Goal: Task Accomplishment & Management: Manage account settings

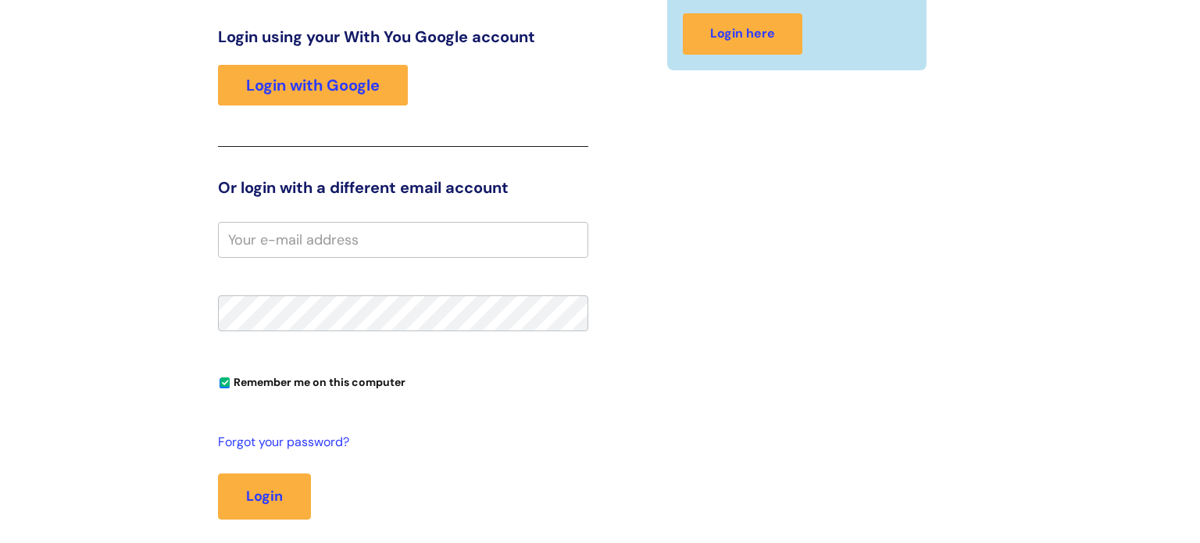
scroll to position [260, 0]
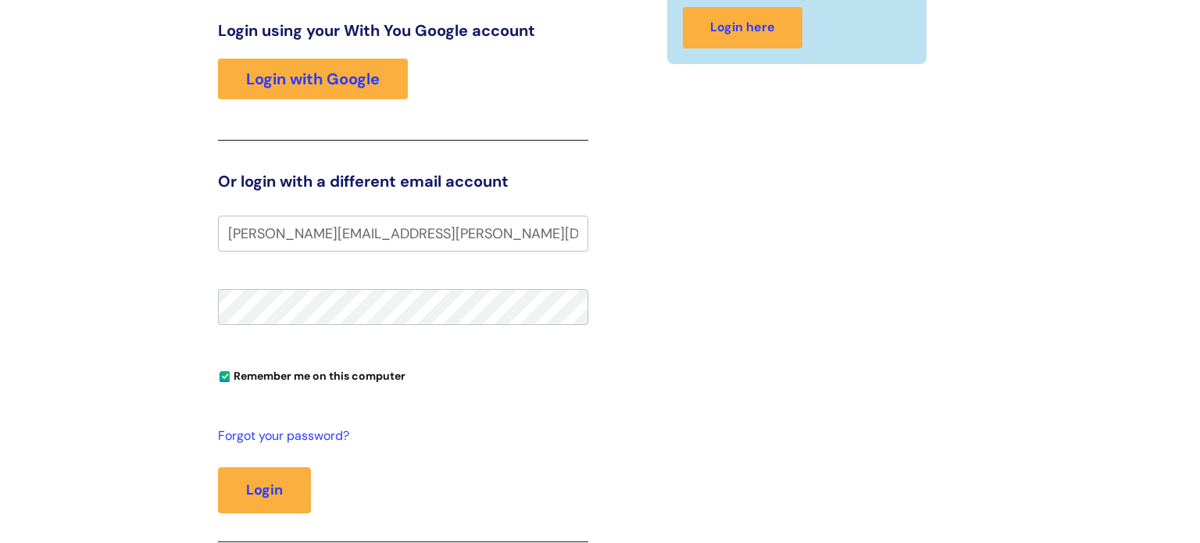
type input "leah.lawrenson@wearewithyou.org,uk"
click at [227, 374] on input "Remember me on this computer" at bounding box center [225, 377] width 10 height 10
checkbox input "true"
click at [267, 476] on button "Login" at bounding box center [264, 489] width 93 height 45
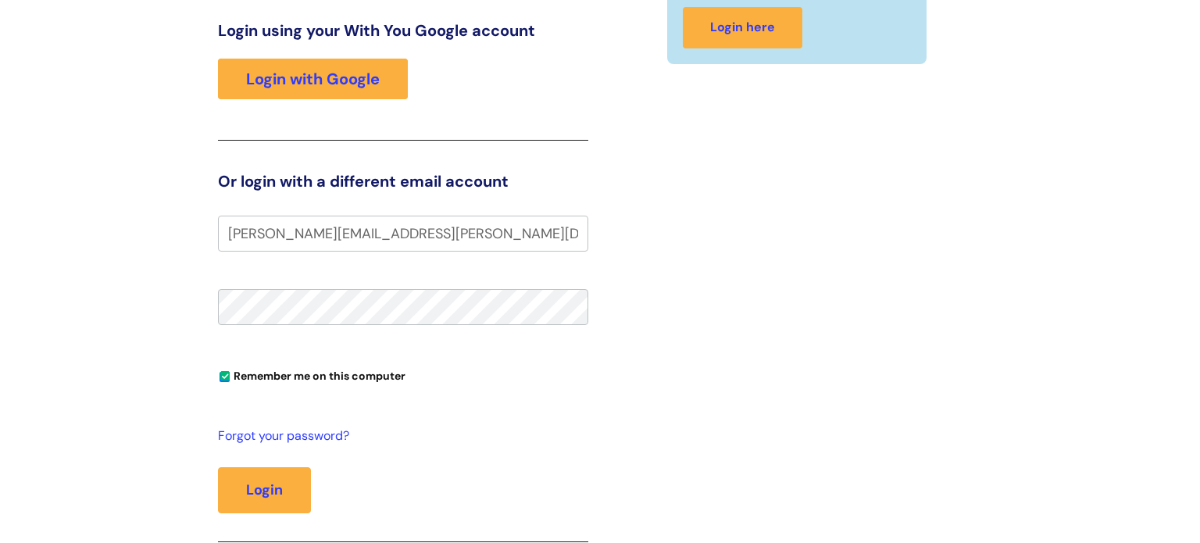
click at [483, 239] on input "leah.lawrenson@wearewithyou.org,uk" at bounding box center [403, 234] width 370 height 36
click at [455, 234] on input "leah.lawrenson@wearewithyou.org,uk" at bounding box center [403, 234] width 370 height 36
type input "[PERSON_NAME][EMAIL_ADDRESS][PERSON_NAME][DOMAIN_NAME]"
click at [266, 498] on button "Login" at bounding box center [264, 489] width 93 height 45
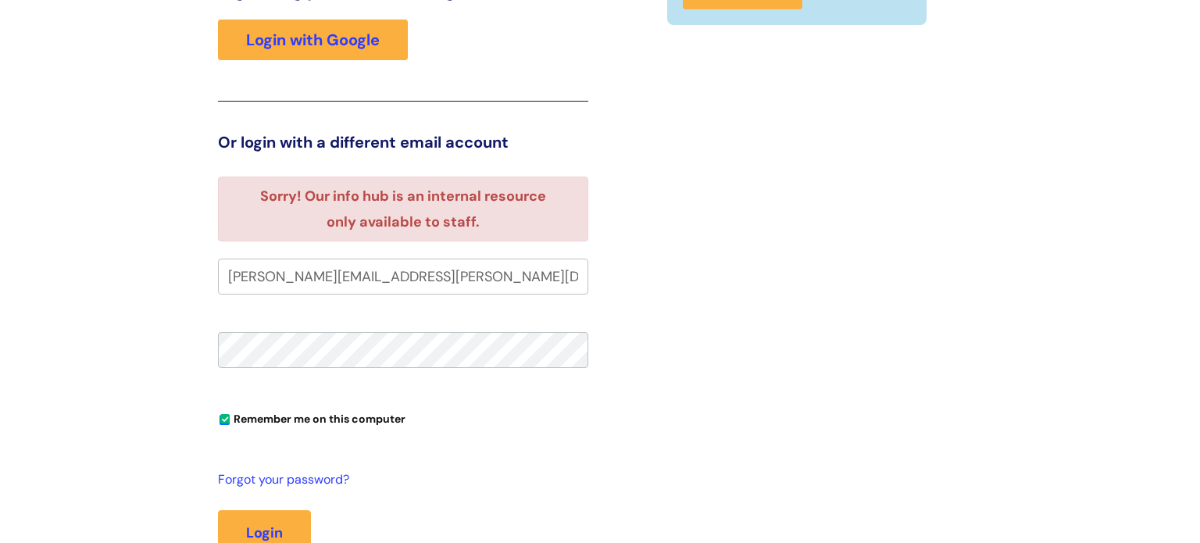
scroll to position [260, 0]
click at [477, 262] on input "[PERSON_NAME][EMAIL_ADDRESS][PERSON_NAME][DOMAIN_NAME]" at bounding box center [403, 276] width 370 height 36
